Goal: Information Seeking & Learning: Check status

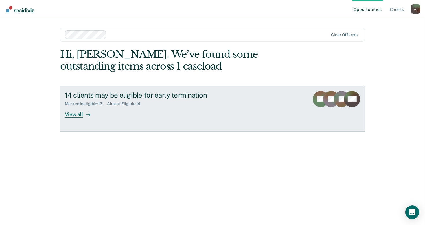
click at [80, 113] on div "View all" at bounding box center [81, 111] width 32 height 11
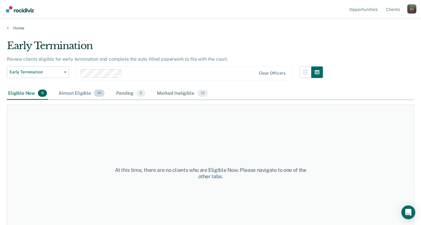
click at [71, 94] on div "Almost Eligible 14" at bounding box center [81, 93] width 48 height 13
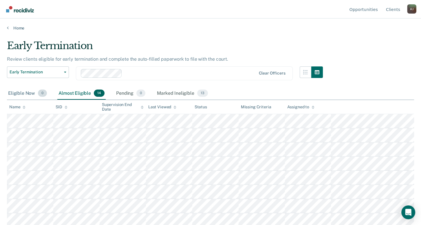
click at [28, 93] on div "Eligible Now 0" at bounding box center [27, 93] width 41 height 13
